Goal: Information Seeking & Learning: Check status

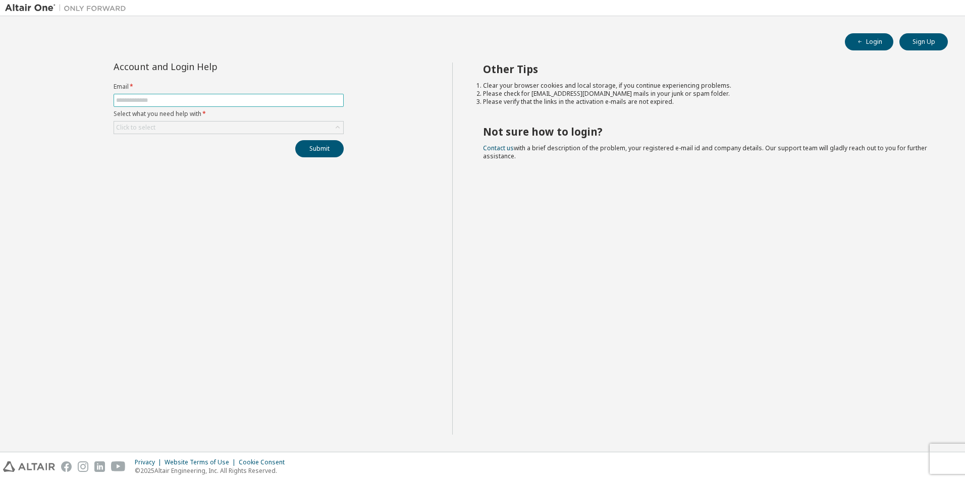
click at [222, 100] on input "text" at bounding box center [228, 100] width 225 height 8
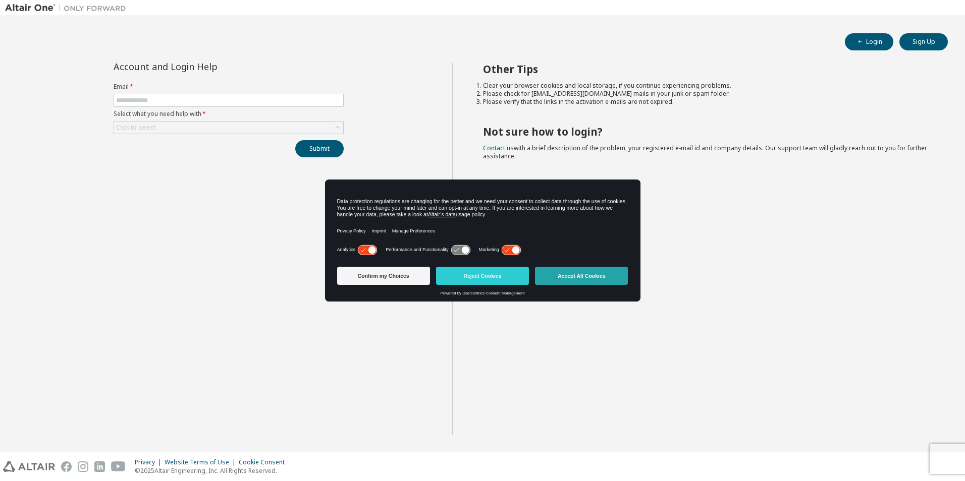
click at [583, 272] on button "Accept All Cookies" at bounding box center [581, 276] width 93 height 18
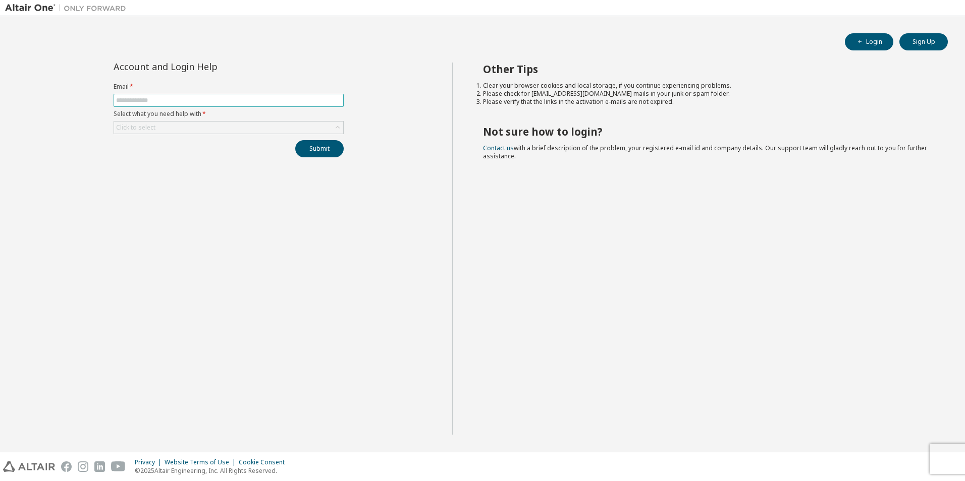
click at [202, 102] on input "text" at bounding box center [228, 100] width 225 height 8
type input "**********"
click at [233, 131] on div "Click to select" at bounding box center [228, 128] width 229 height 12
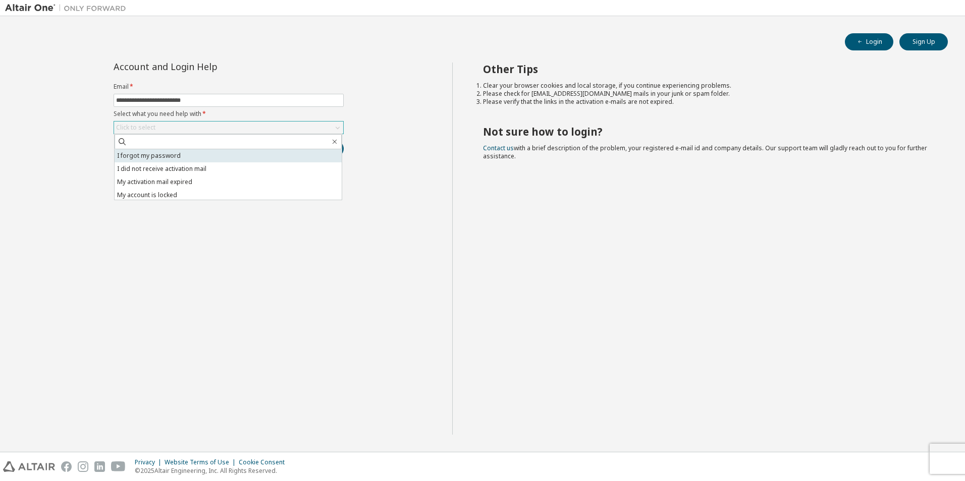
click at [226, 151] on li "I forgot my password" at bounding box center [228, 155] width 227 height 13
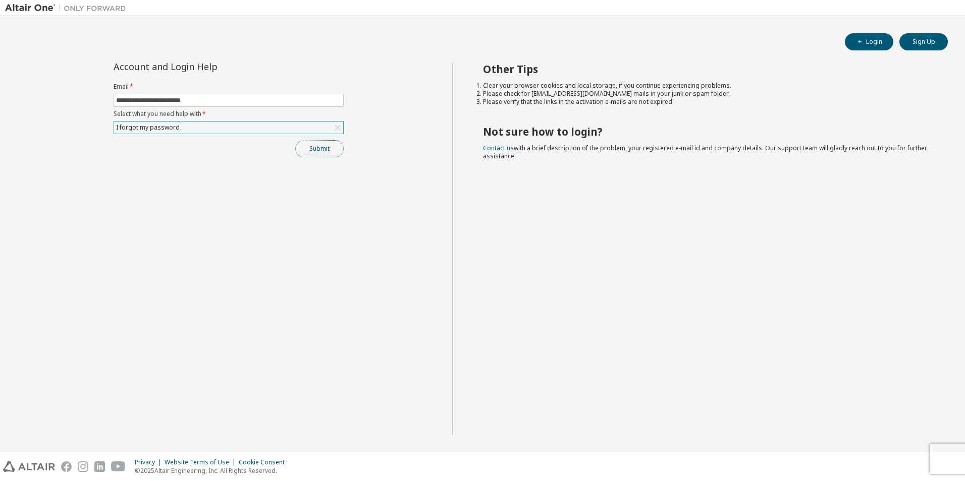
click at [327, 149] on button "Submit" at bounding box center [319, 148] width 48 height 17
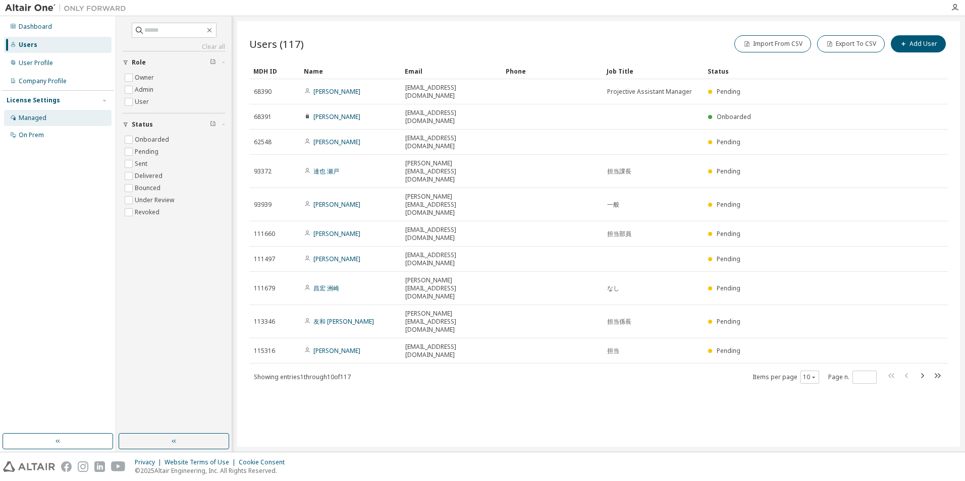
click at [65, 116] on div "Managed" at bounding box center [57, 118] width 107 height 16
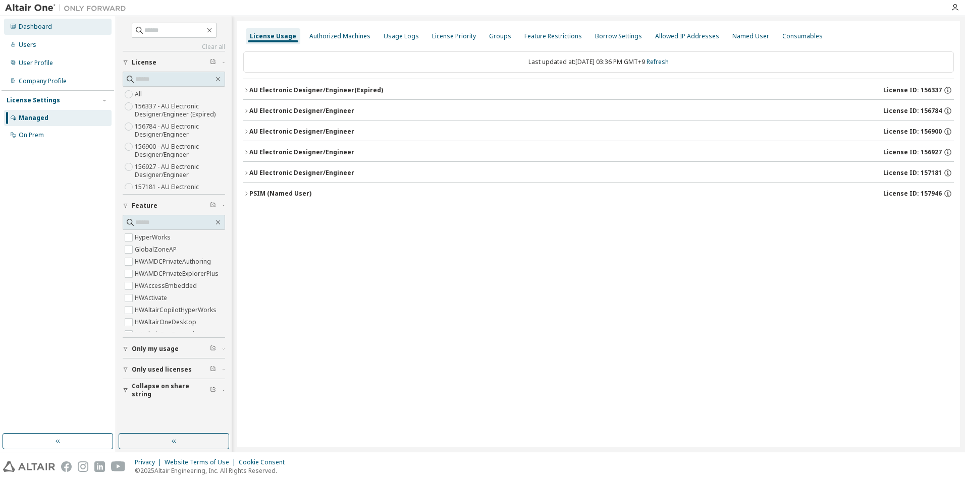
click at [72, 29] on div "Dashboard" at bounding box center [57, 27] width 107 height 16
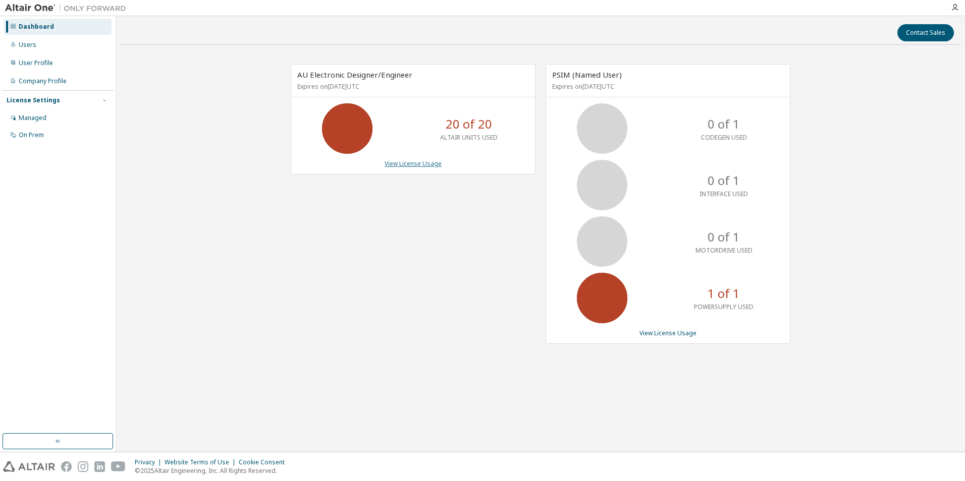
click at [408, 163] on link "View License Usage" at bounding box center [412, 163] width 57 height 9
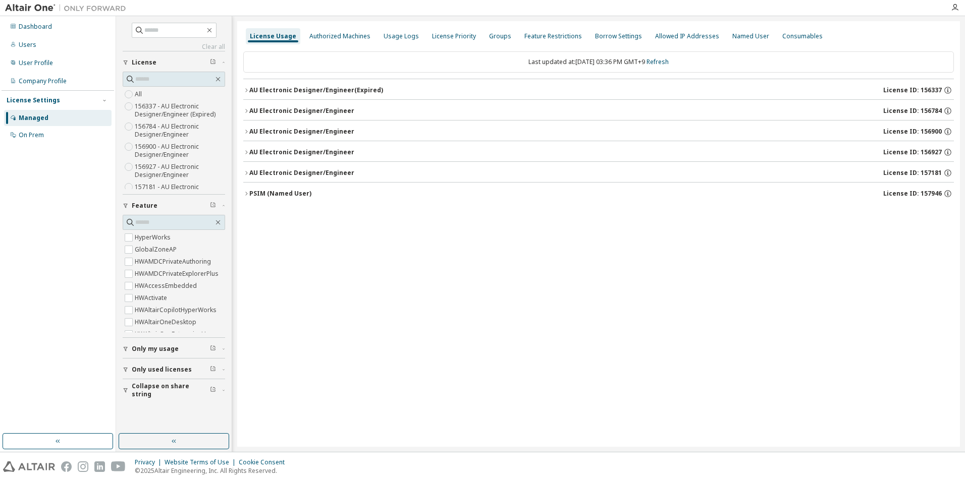
click at [241, 191] on div "License Usage Authorized Machines Usage Logs License Priority Groups Feature Re…" at bounding box center [598, 234] width 722 height 426
click at [244, 192] on icon "button" at bounding box center [246, 194] width 6 height 6
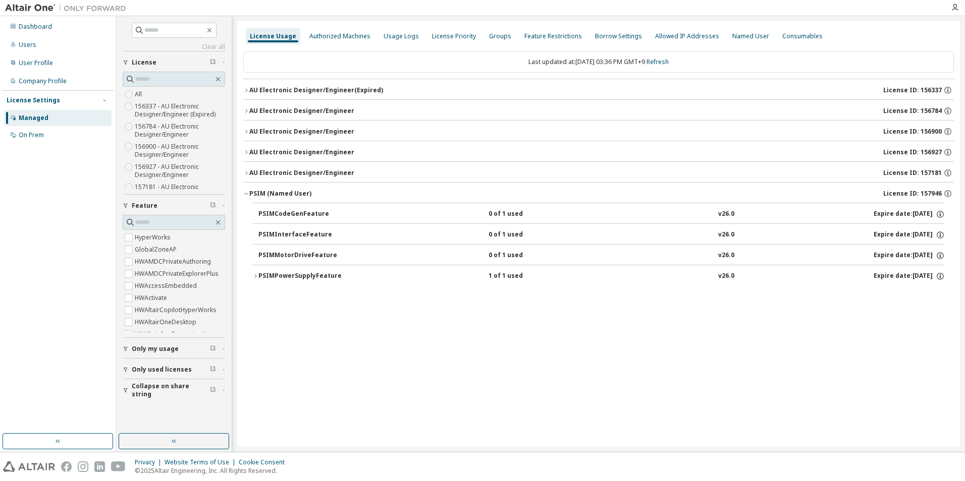
click at [257, 273] on icon "button" at bounding box center [255, 276] width 6 height 6
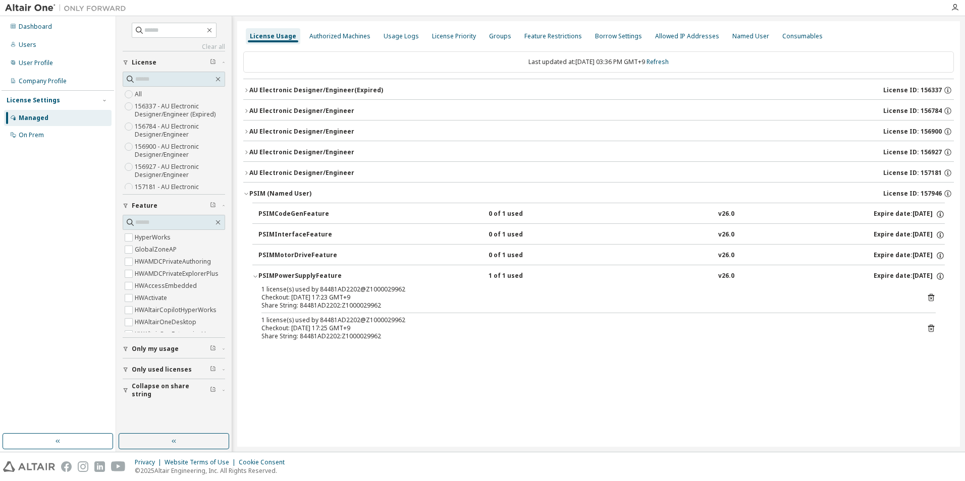
click at [249, 89] on icon "button" at bounding box center [246, 90] width 6 height 6
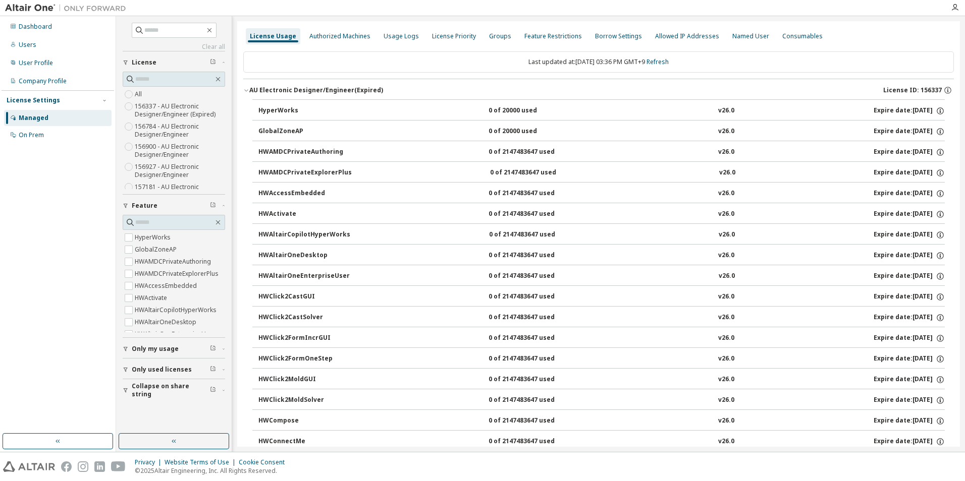
click at [249, 89] on icon "button" at bounding box center [246, 90] width 6 height 6
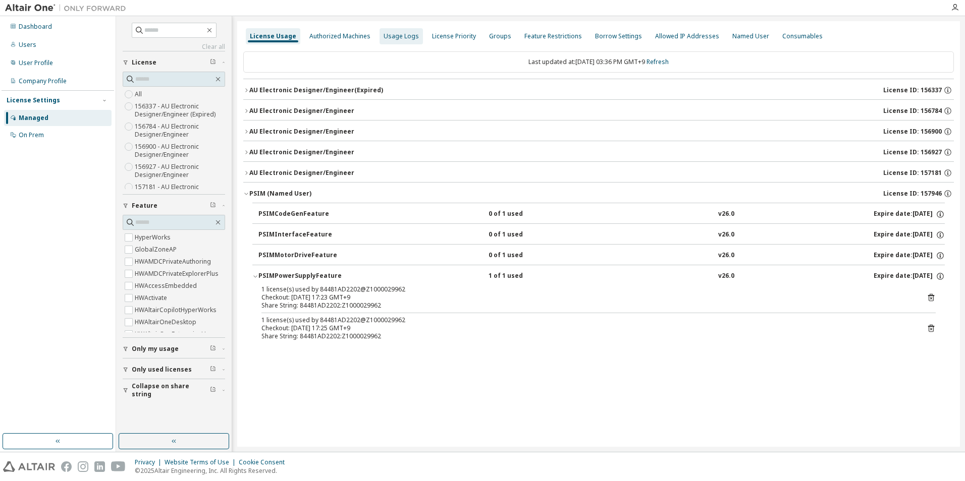
click at [384, 33] on div "Usage Logs" at bounding box center [400, 36] width 35 height 8
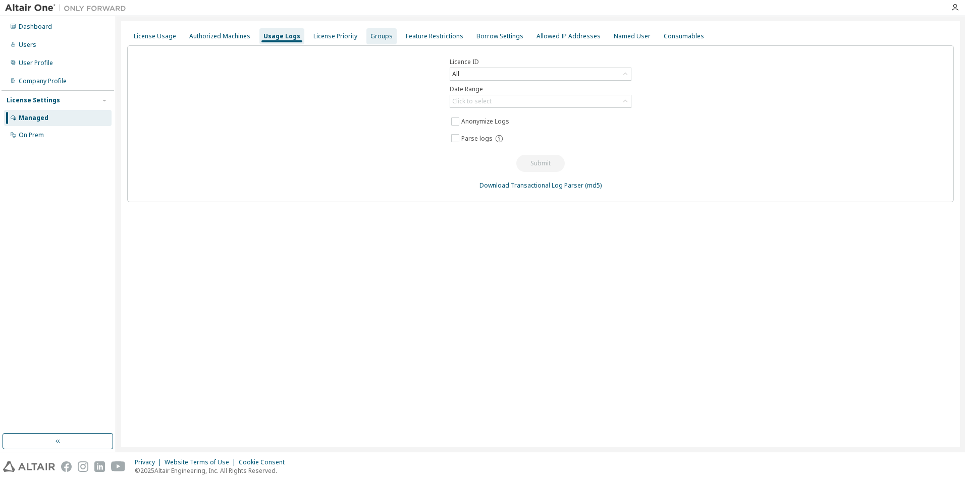
click at [379, 34] on div "Groups" at bounding box center [381, 36] width 22 height 8
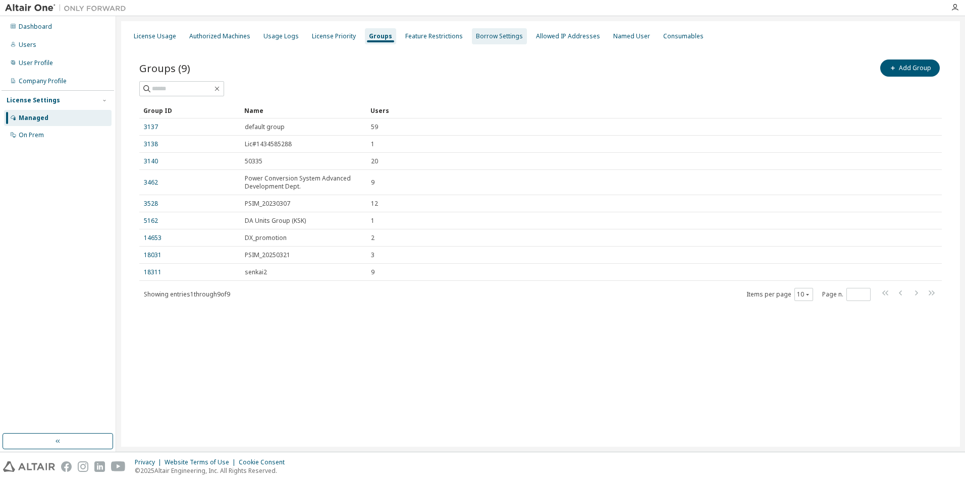
click at [474, 31] on div "Borrow Settings" at bounding box center [499, 36] width 55 height 16
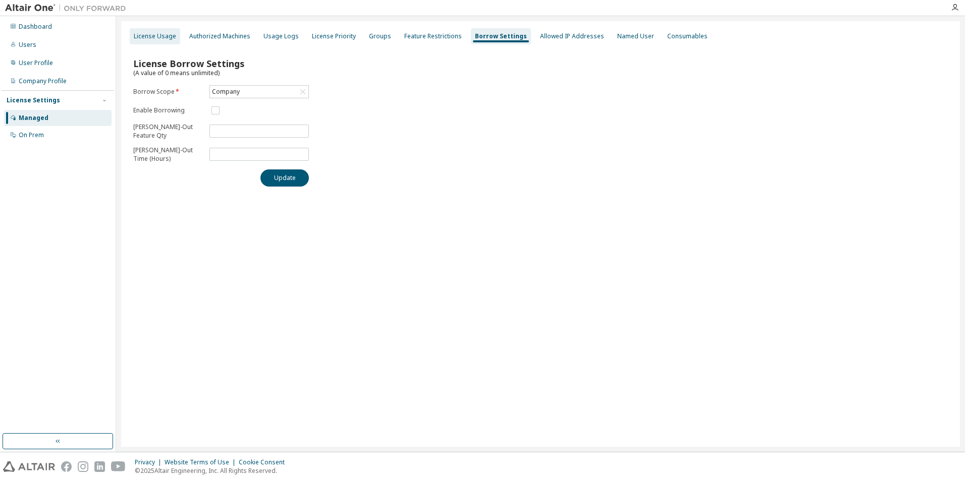
click at [149, 35] on div "License Usage" at bounding box center [155, 36] width 42 height 8
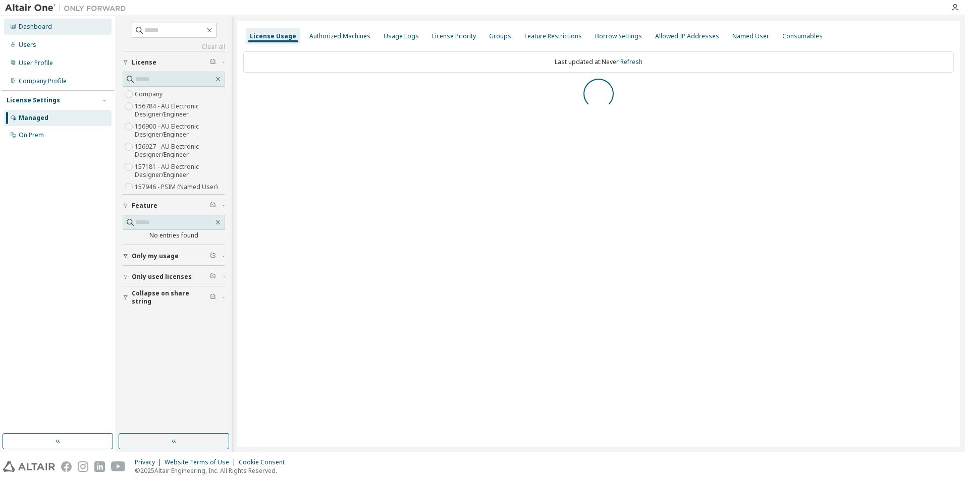
click at [62, 29] on div "Dashboard" at bounding box center [57, 27] width 107 height 16
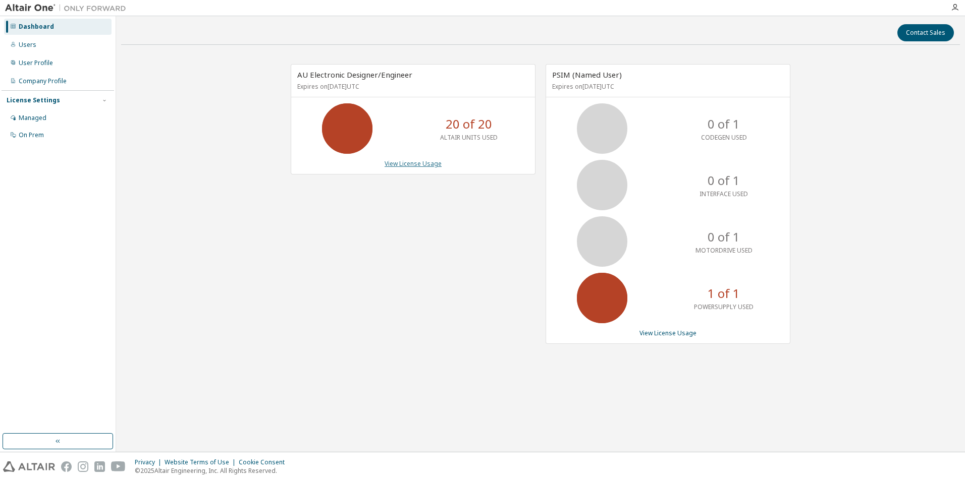
click at [426, 163] on link "View License Usage" at bounding box center [412, 163] width 57 height 9
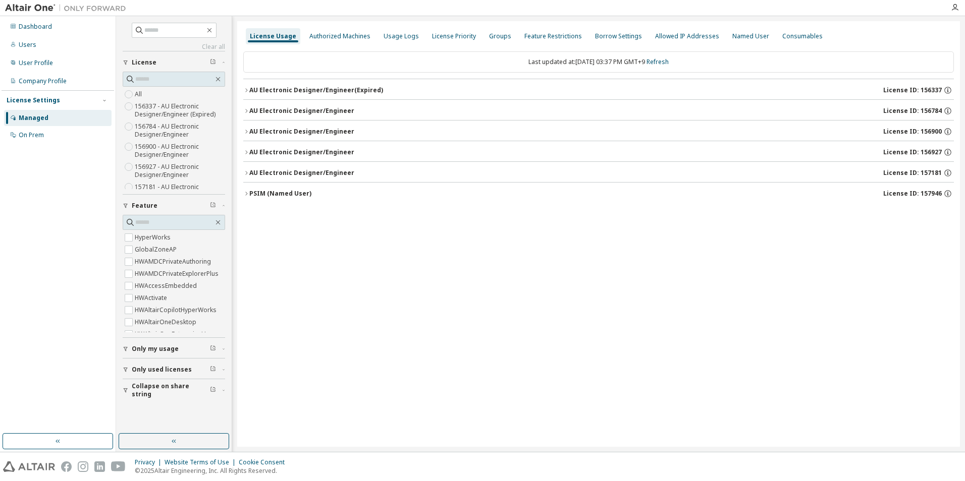
click at [243, 89] on div "License Usage Authorized Machines Usage Logs License Priority Groups Feature Re…" at bounding box center [598, 234] width 722 height 426
click at [247, 89] on icon "button" at bounding box center [246, 90] width 6 height 6
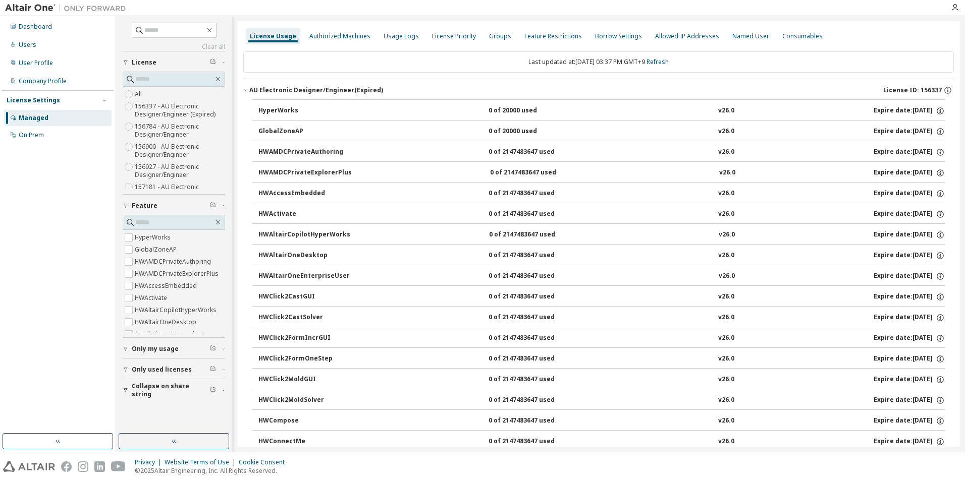
drag, startPoint x: 377, startPoint y: 241, endPoint x: 343, endPoint y: 27, distance: 216.6
click at [246, 91] on icon "button" at bounding box center [246, 91] width 4 height 2
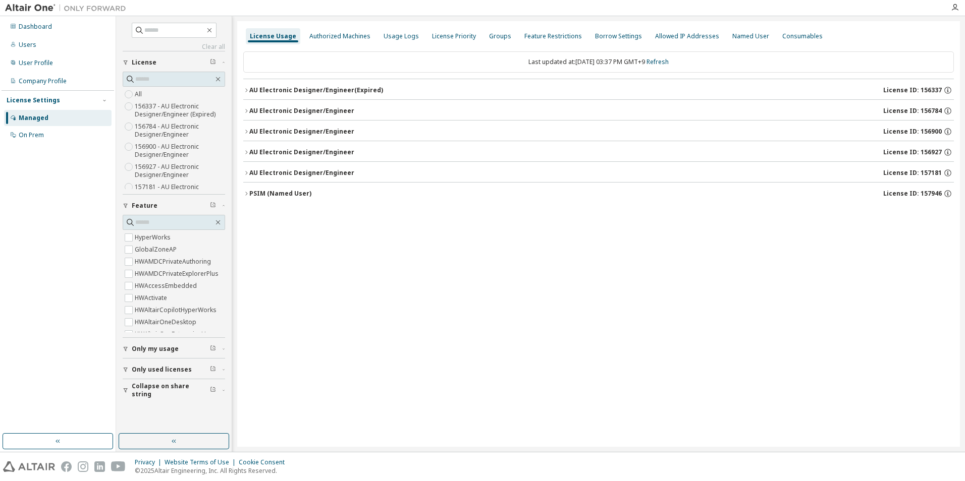
click at [252, 108] on div "AU Electronic Designer/Engineer" at bounding box center [301, 111] width 105 height 8
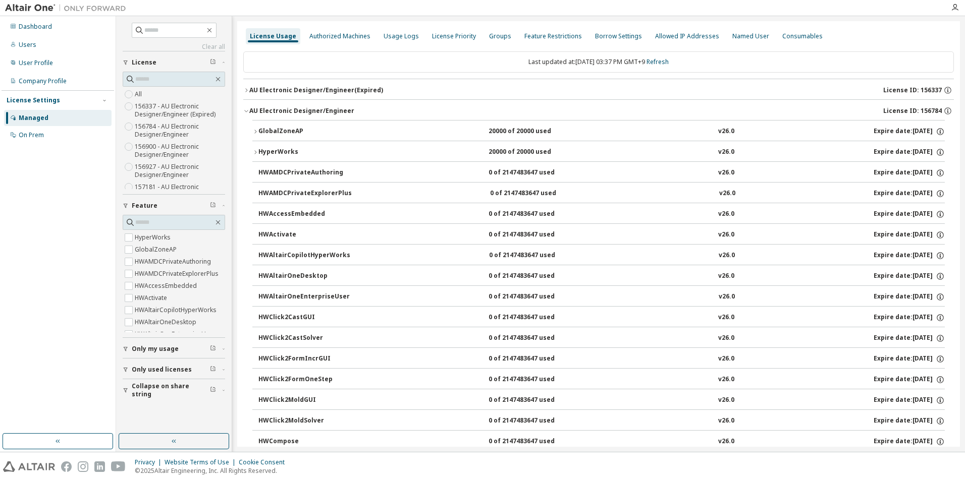
click at [252, 108] on div "AU Electronic Designer/Engineer" at bounding box center [301, 111] width 105 height 8
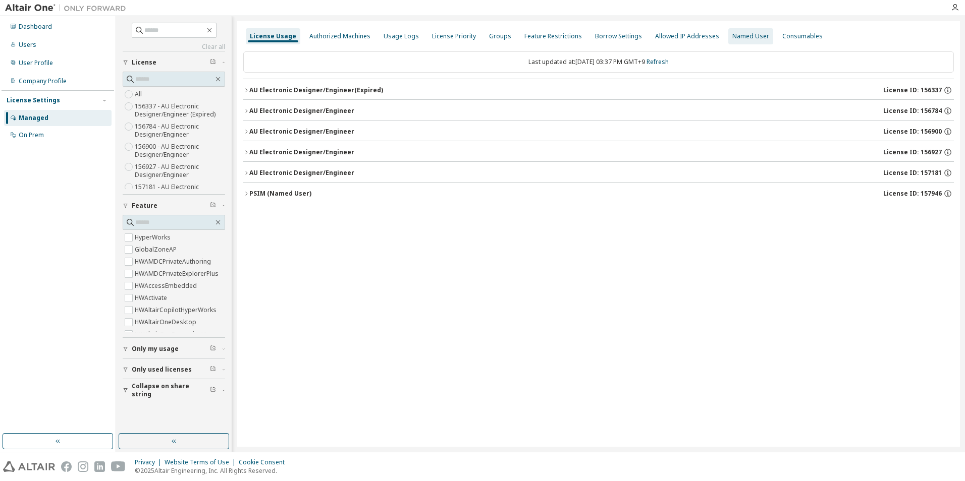
click at [734, 35] on div "Named User" at bounding box center [750, 36] width 37 height 8
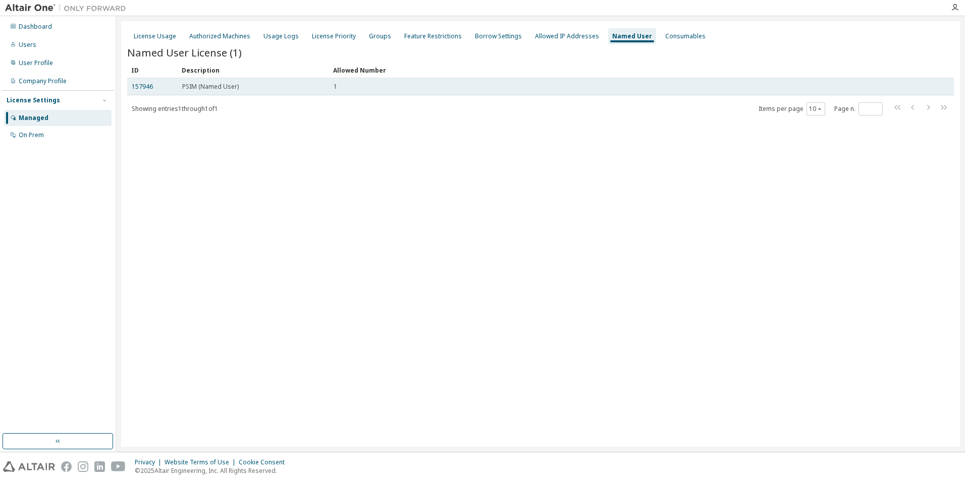
click at [206, 86] on span "PSIM (Named User)" at bounding box center [210, 87] width 56 height 8
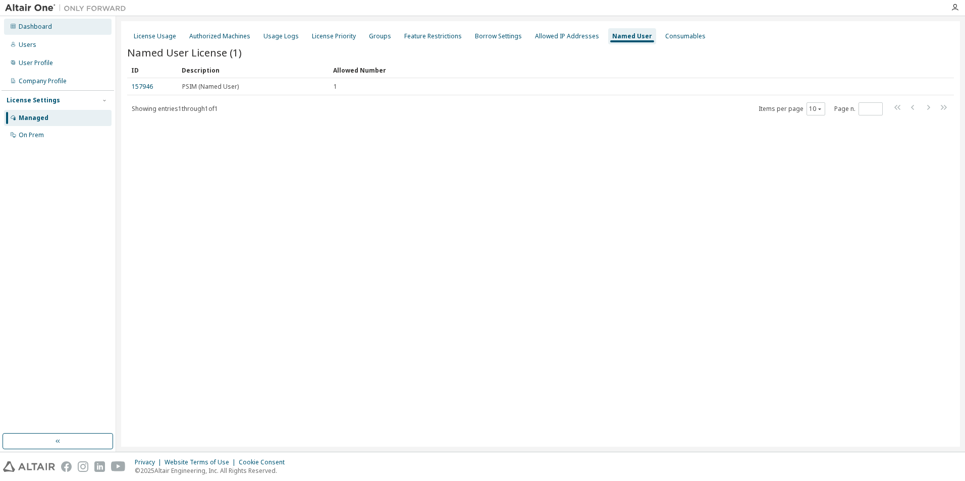
click at [91, 31] on div "Dashboard" at bounding box center [57, 27] width 107 height 16
